Goal: Use online tool/utility

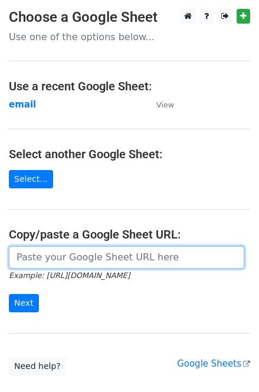
click at [47, 258] on input "url" at bounding box center [127, 257] width 236 height 22
paste input "[URL][DOMAIN_NAME]"
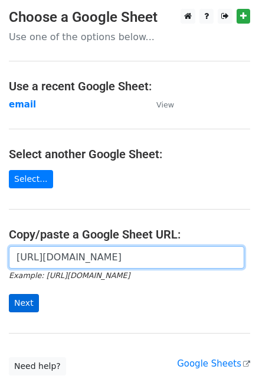
type input "[URL][DOMAIN_NAME]"
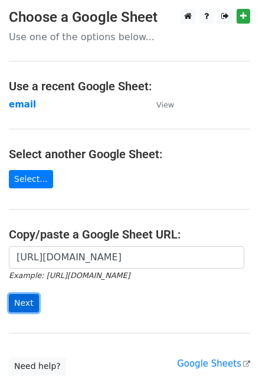
click at [29, 305] on input "Next" at bounding box center [24, 303] width 30 height 18
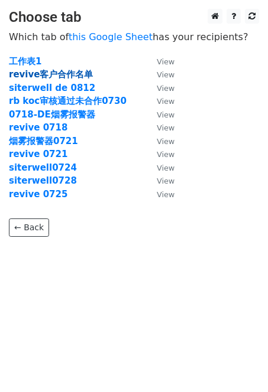
click at [64, 74] on strong "revive客户合作名单" at bounding box center [51, 74] width 84 height 11
